Goal: Check status: Check status

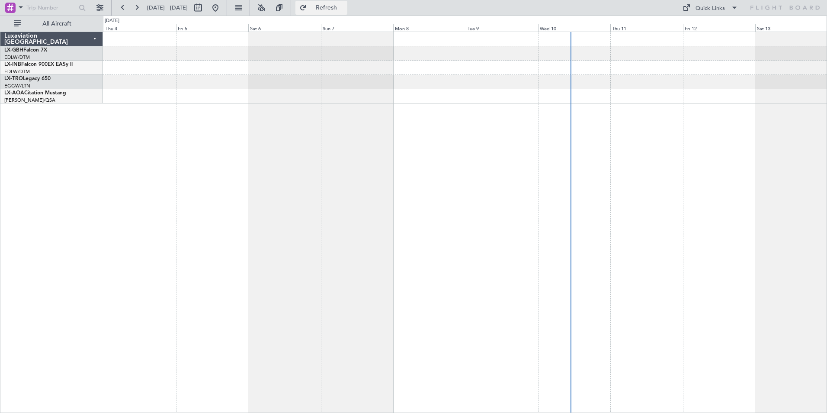
click at [345, 7] on span "Refresh" at bounding box center [326, 8] width 36 height 6
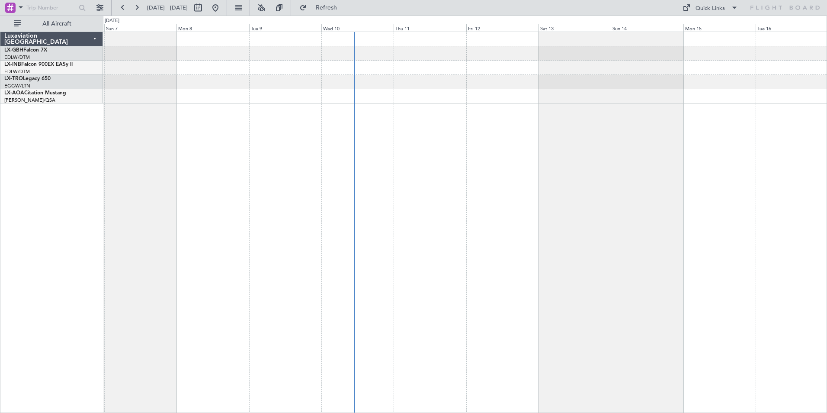
click at [118, 129] on div at bounding box center [465, 222] width 724 height 381
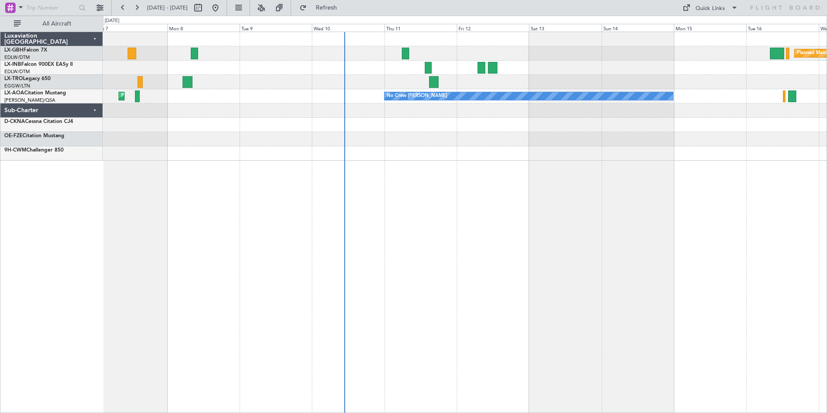
click at [425, 140] on div "Planned Maint [GEOGRAPHIC_DATA] ([GEOGRAPHIC_DATA]) Planned Maint Nurnberg Plan…" at bounding box center [465, 96] width 724 height 129
